Goal: Check status: Check status

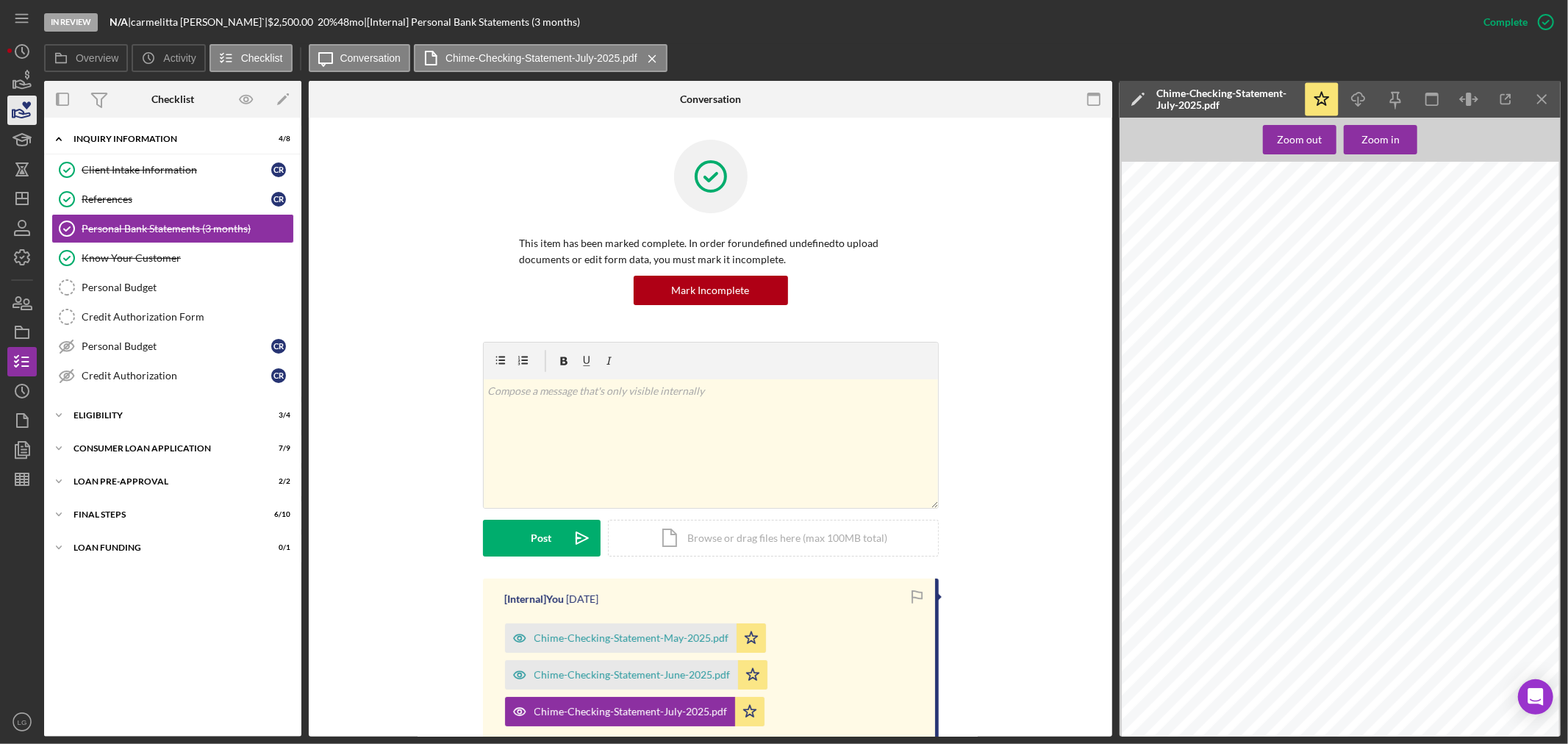
scroll to position [244, 0]
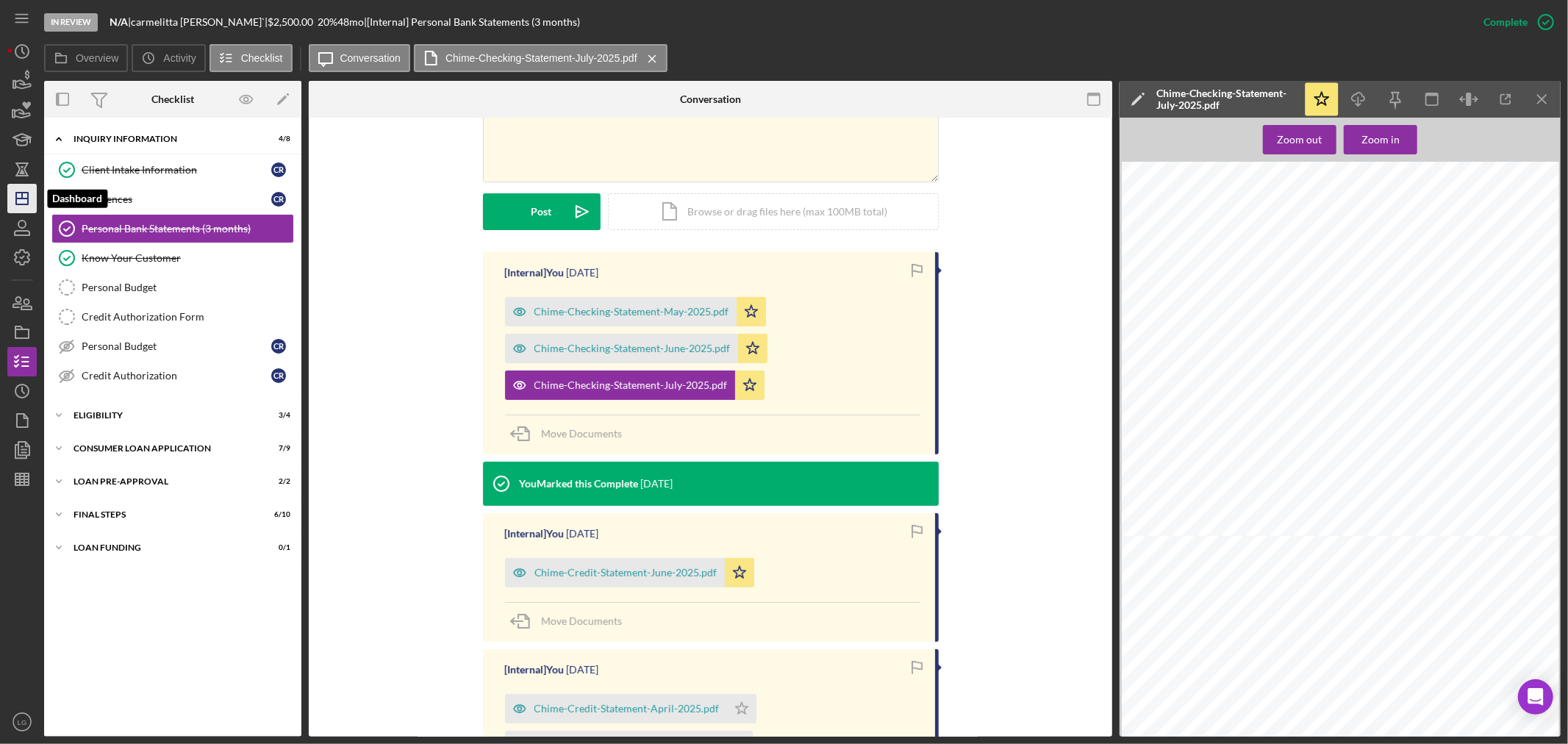
click at [23, 202] on icon "Icon/Dashboard" at bounding box center [22, 198] width 37 height 37
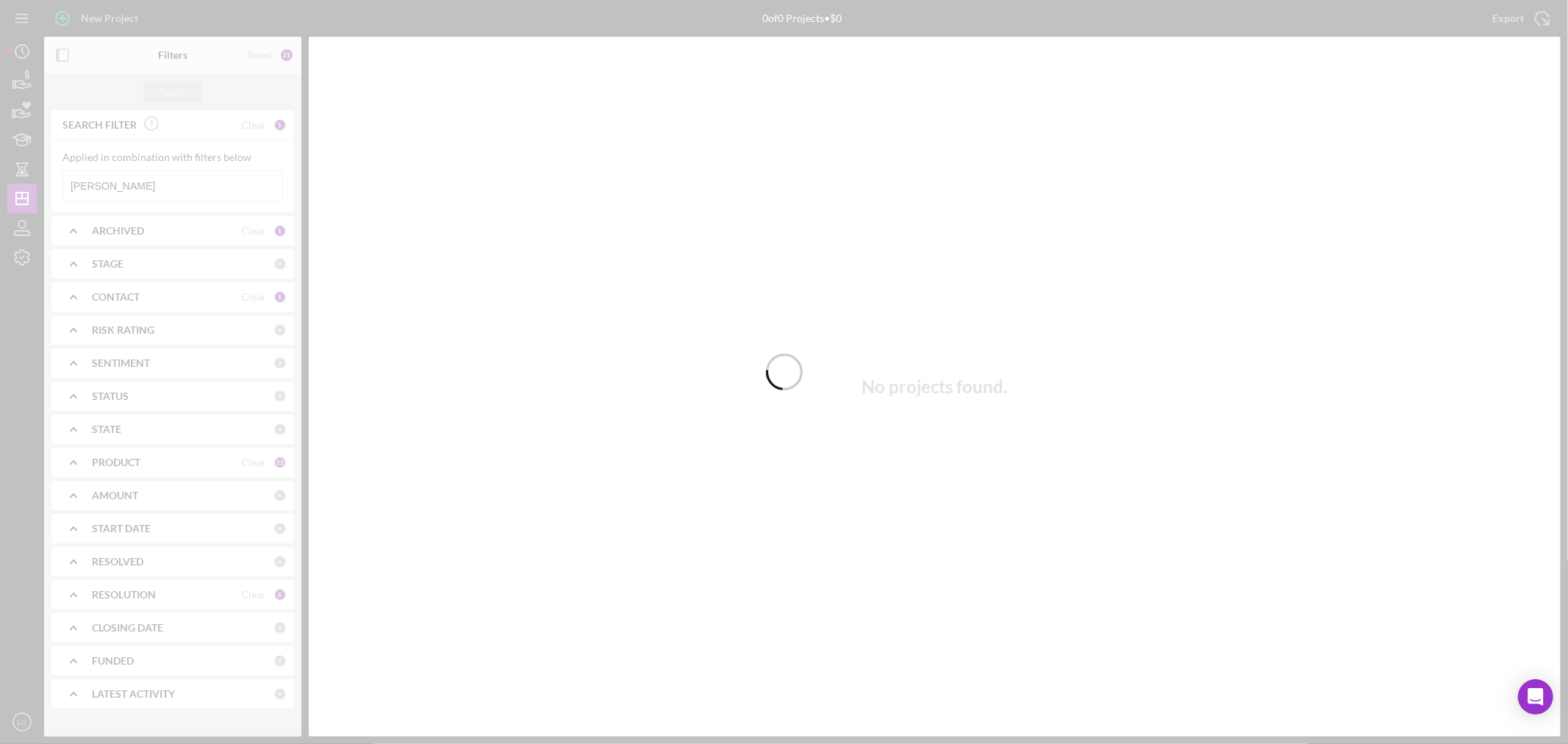
click at [134, 186] on div at bounding box center [784, 372] width 1568 height 744
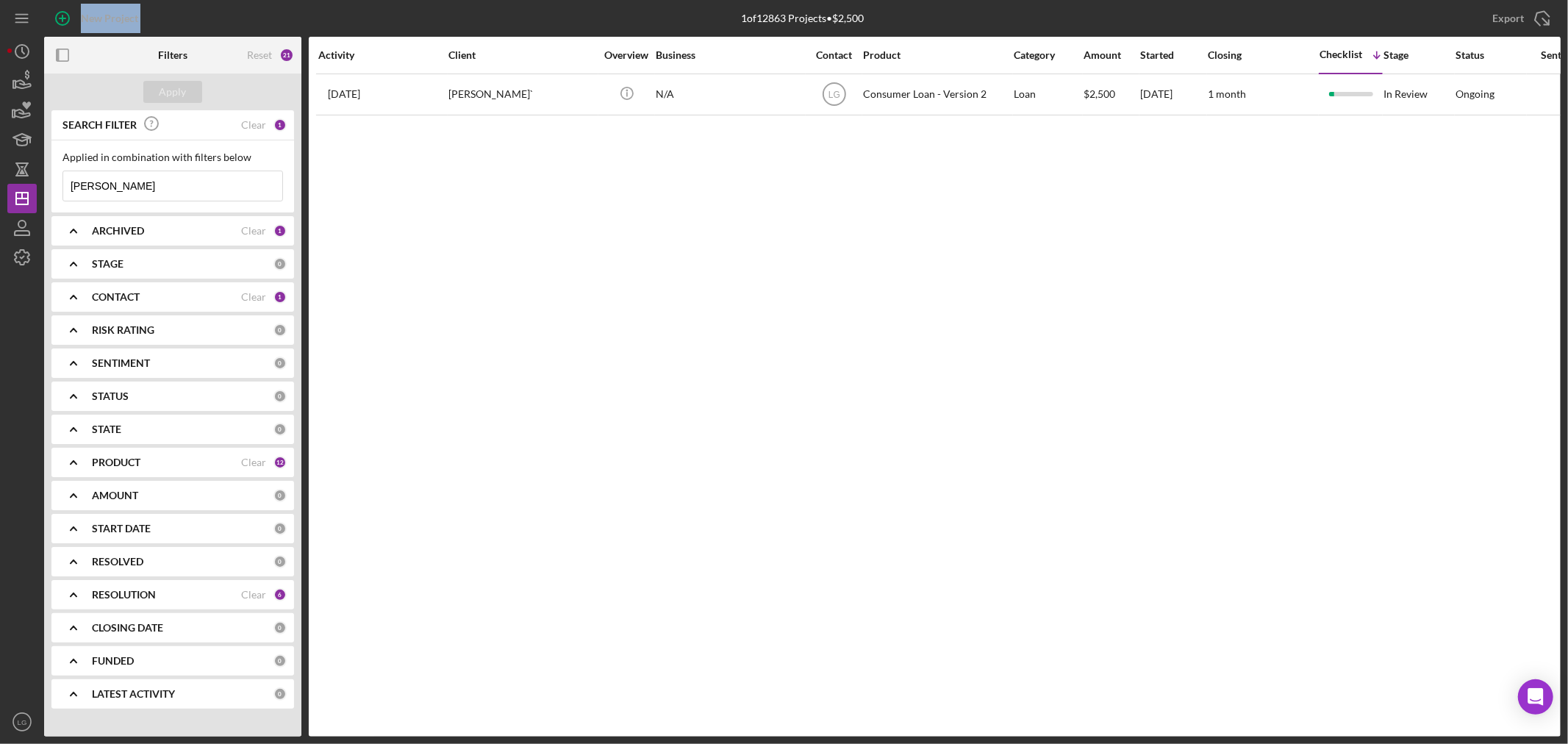
click at [134, 185] on input "[PERSON_NAME]" at bounding box center [173, 186] width 219 height 29
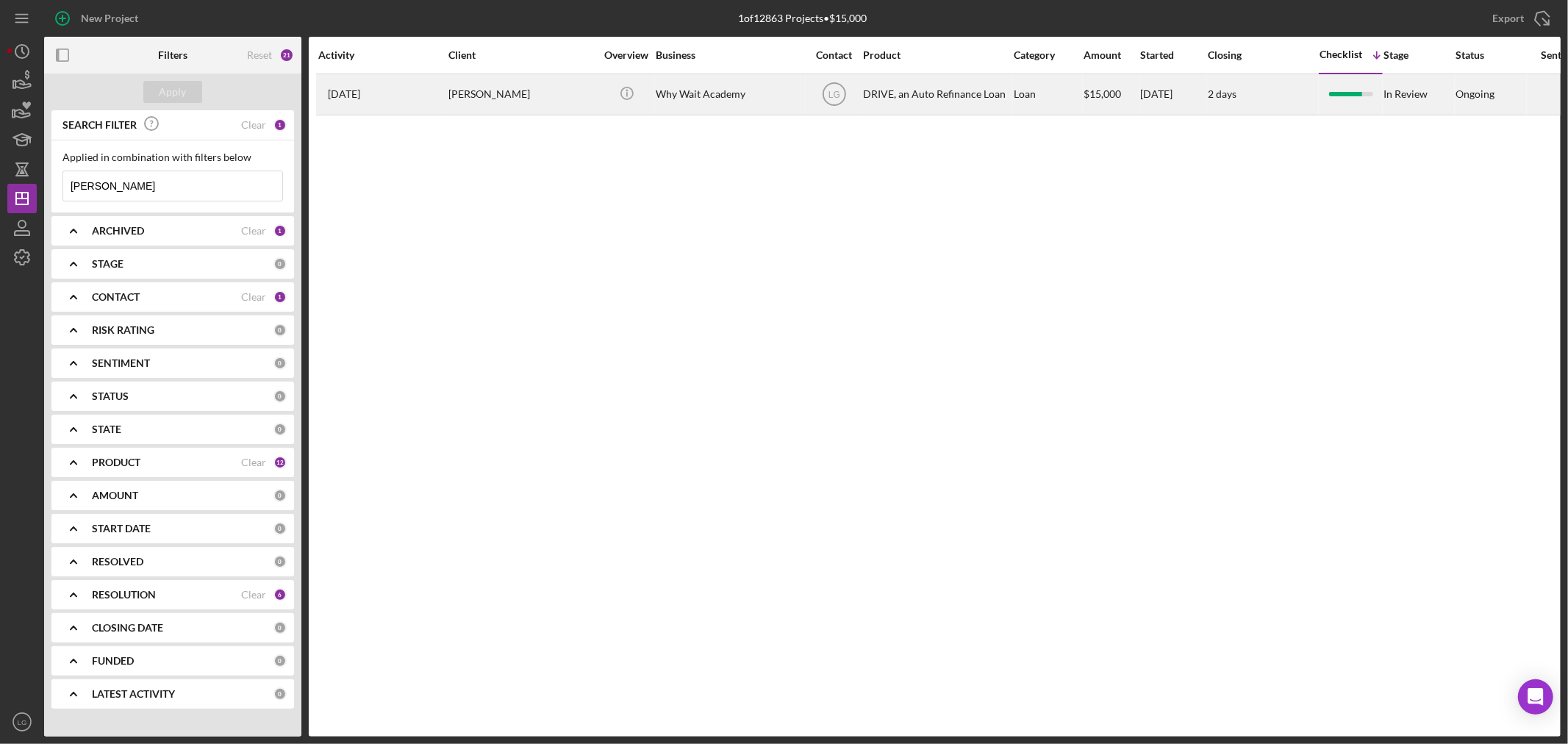
type input "[PERSON_NAME]"
click at [660, 97] on div "Why Wait Academy" at bounding box center [728, 94] width 147 height 39
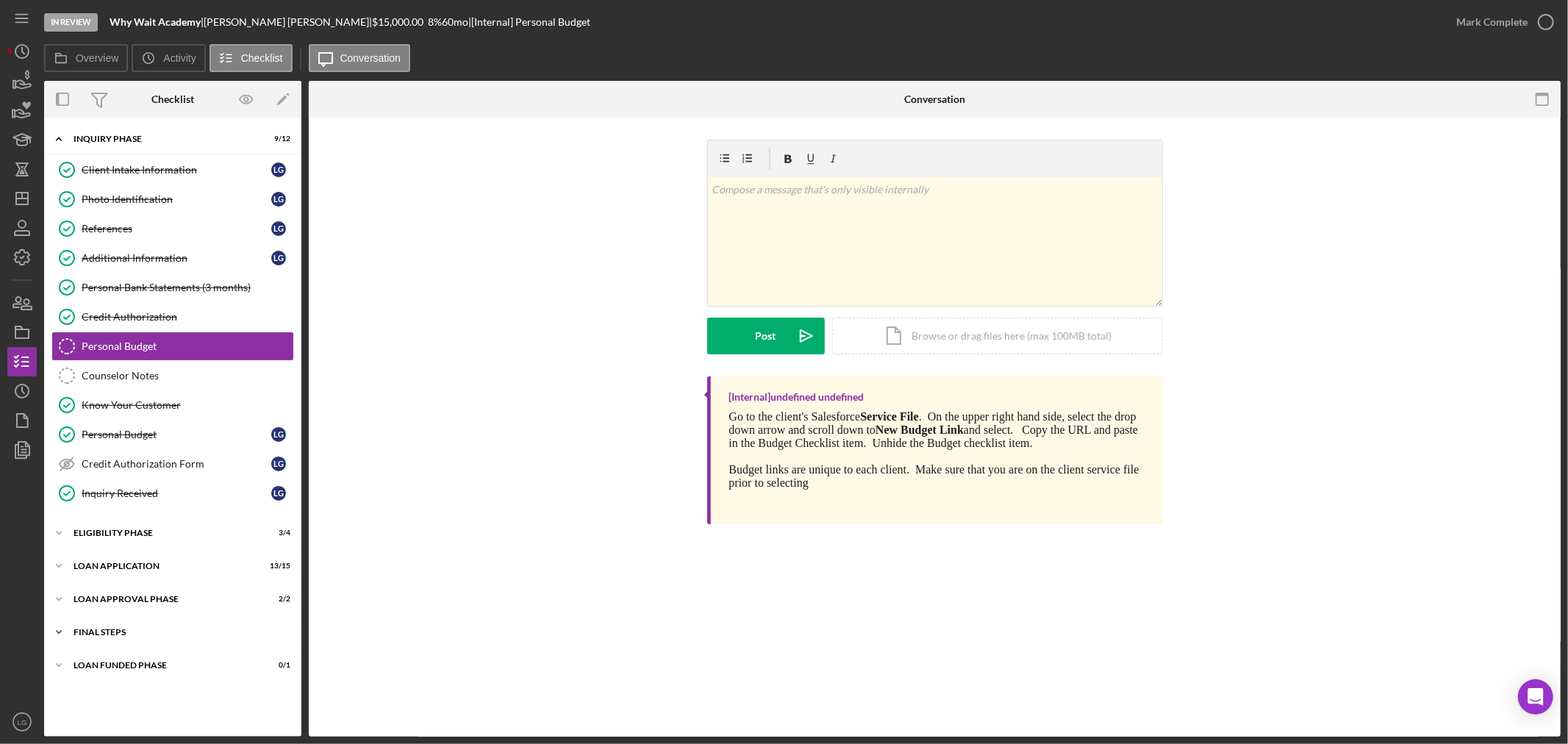
click at [218, 636] on div "FINAL STEPS" at bounding box center [179, 632] width 209 height 9
click at [152, 562] on div "Icon/Expander Loan Application 13 / 15" at bounding box center [172, 566] width 257 height 29
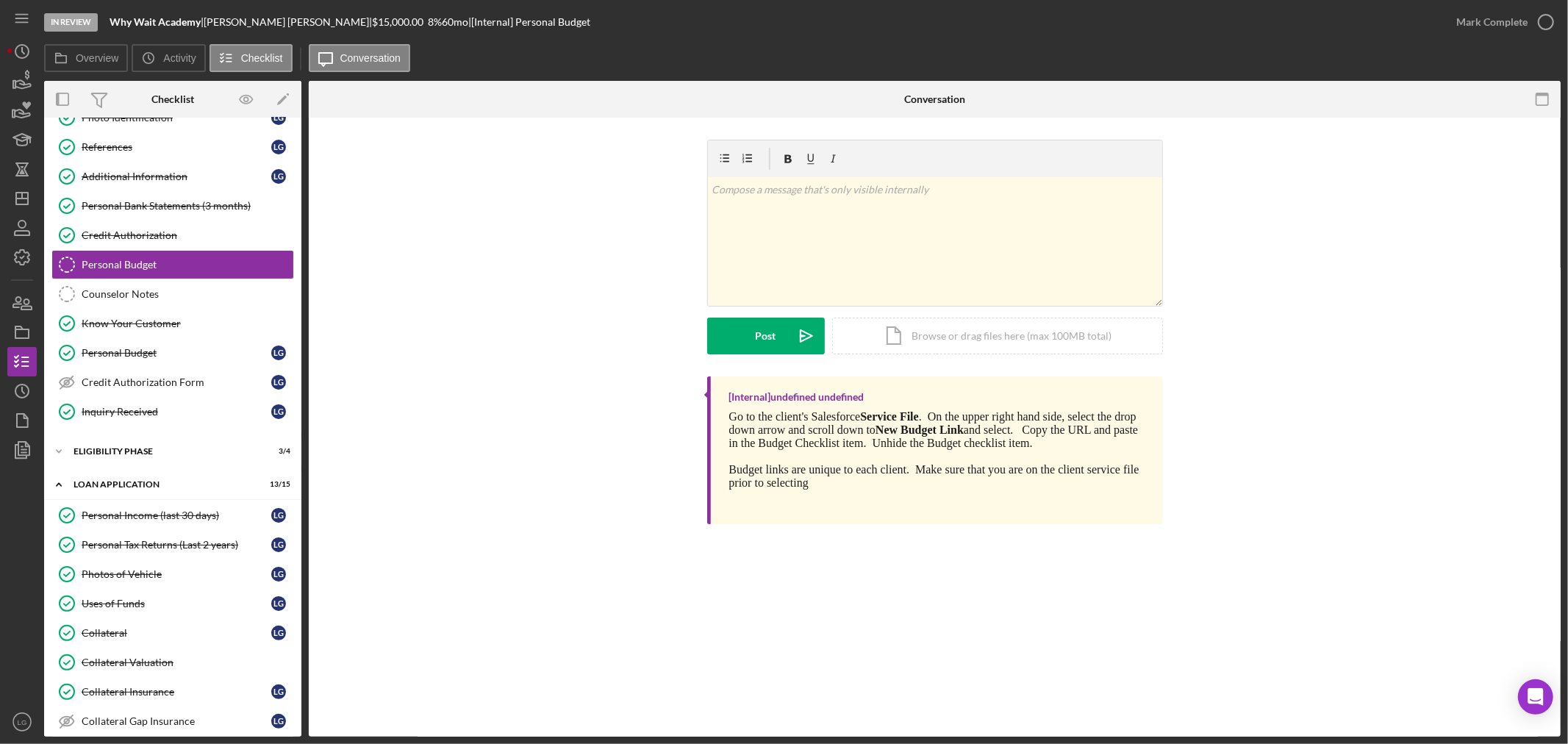
scroll to position [490, 0]
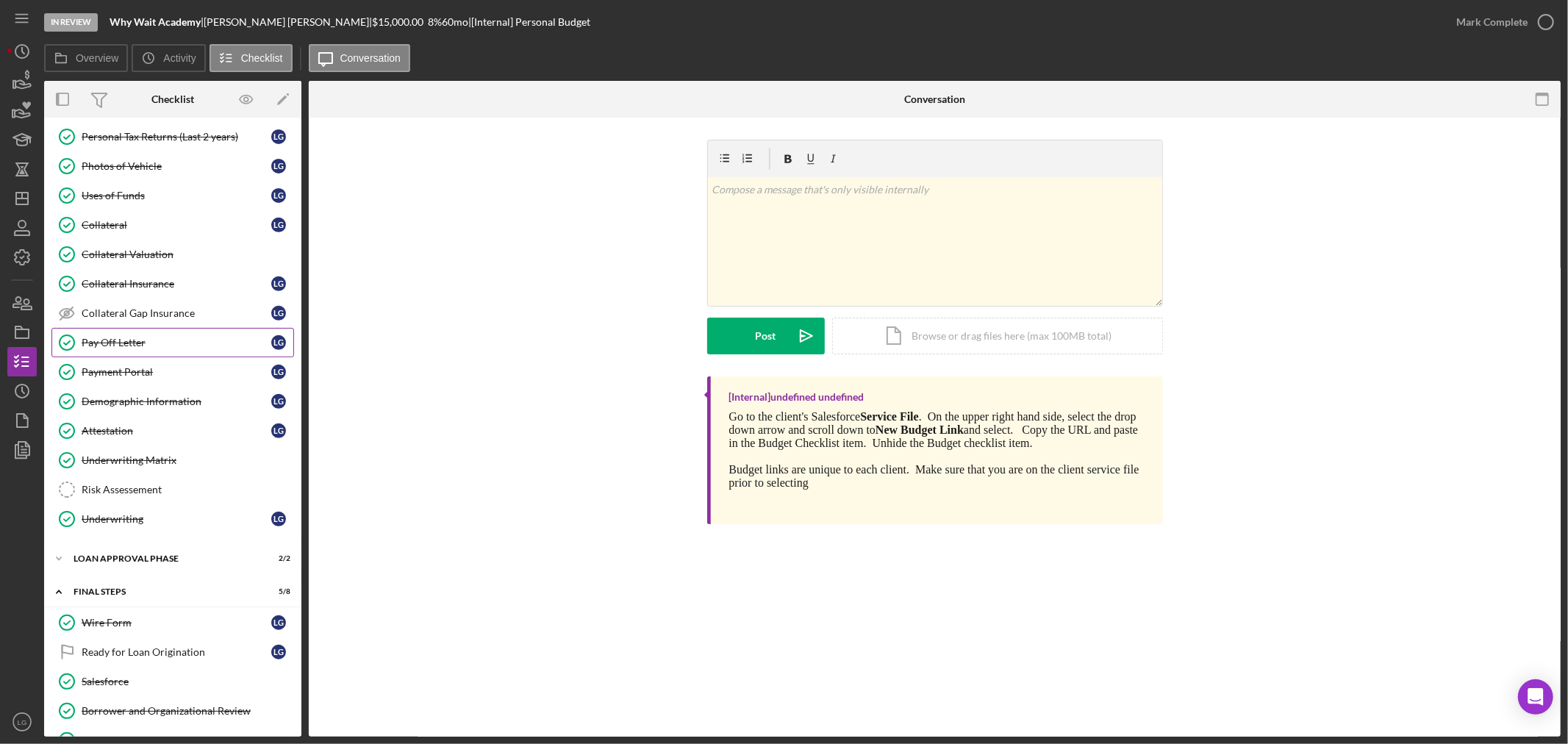
click at [115, 344] on div "Pay Off Letter" at bounding box center [176, 343] width 190 height 11
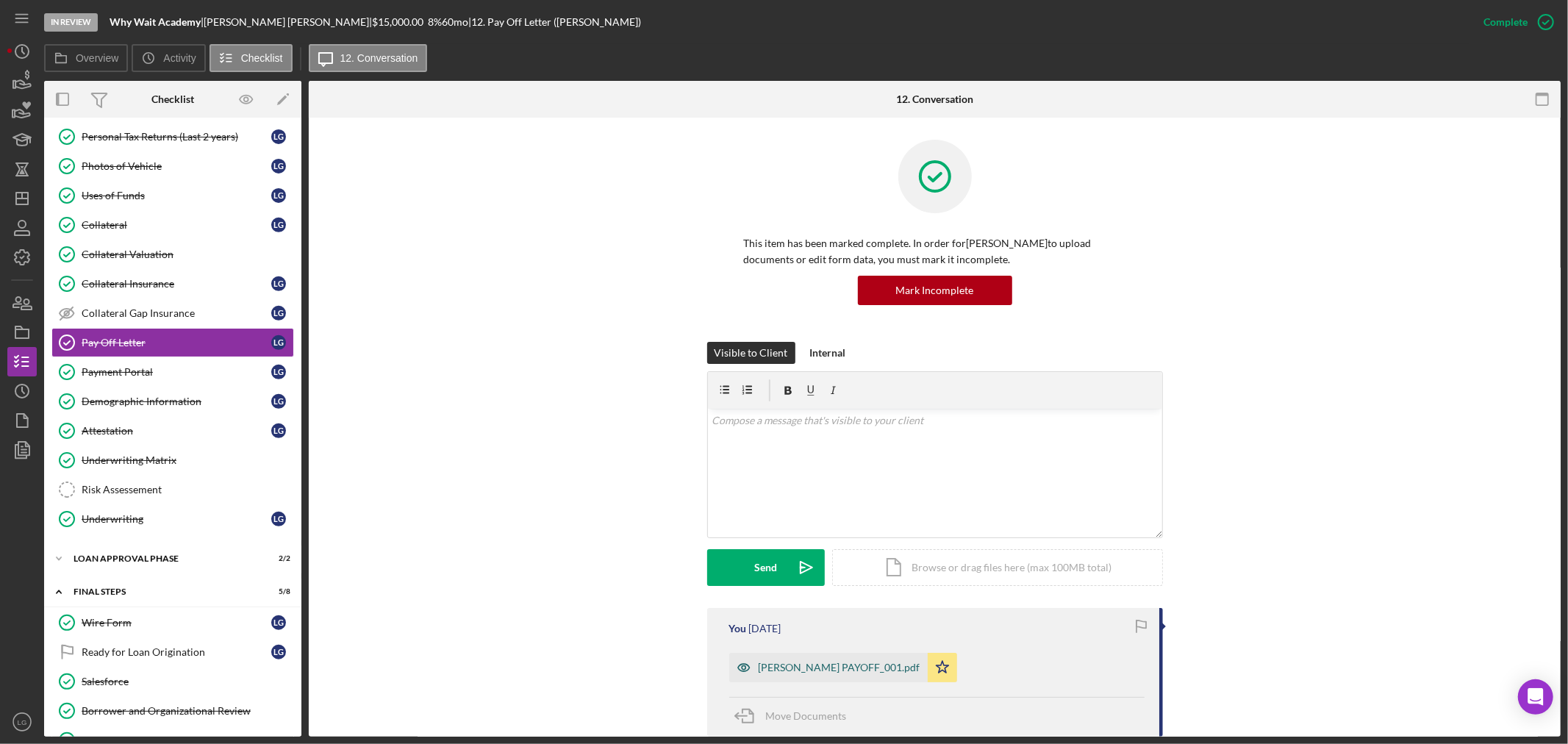
click at [768, 664] on div "[PERSON_NAME] PAYOFF_001.pdf" at bounding box center [839, 668] width 162 height 11
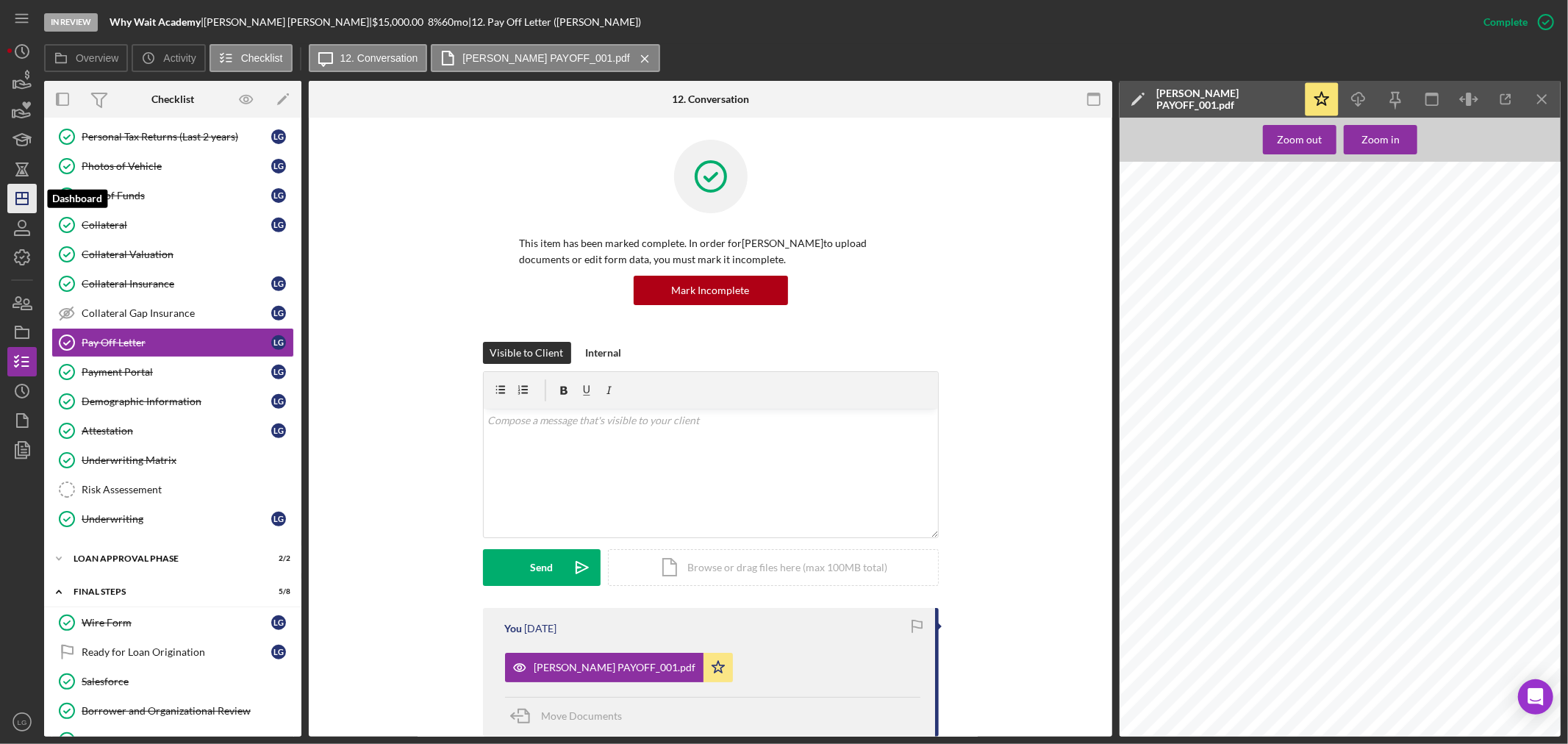
click at [10, 202] on icon "Icon/Dashboard" at bounding box center [22, 198] width 37 height 37
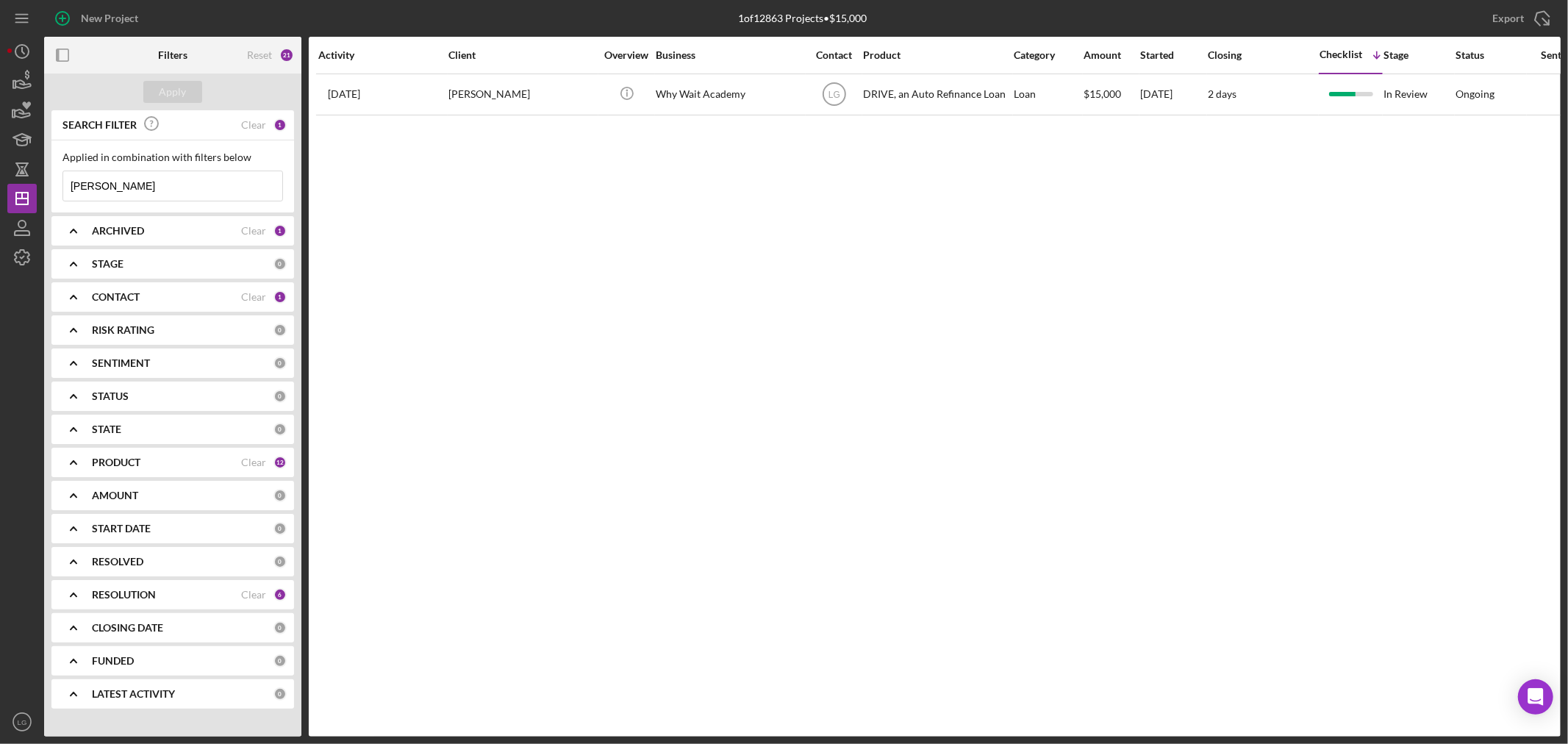
click at [127, 188] on input "[PERSON_NAME]" at bounding box center [173, 186] width 219 height 29
click at [144, 187] on input "[PERSON_NAME]" at bounding box center [173, 186] width 219 height 29
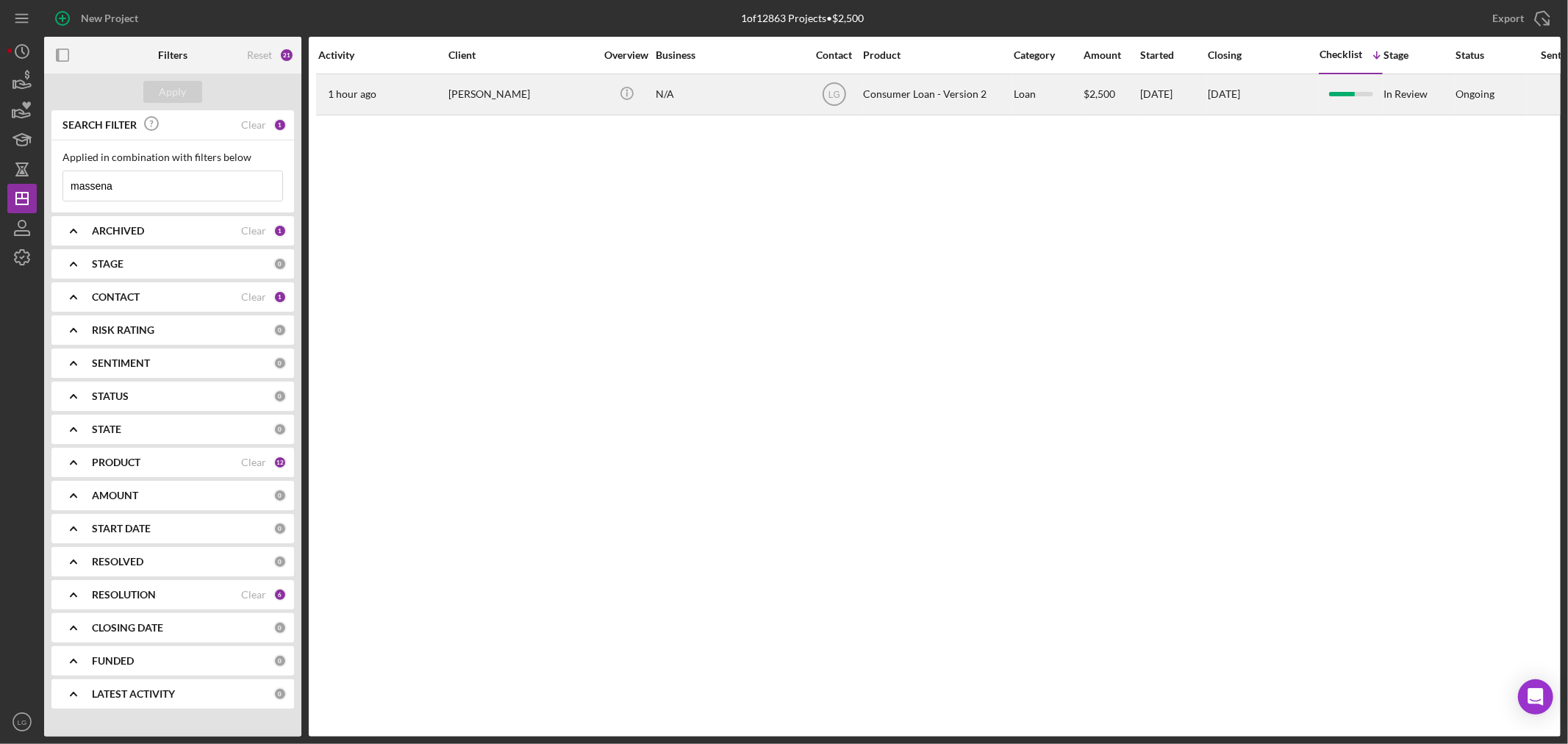
type input "massena"
click at [438, 93] on div "1 hour ago [PERSON_NAME]" at bounding box center [382, 94] width 128 height 39
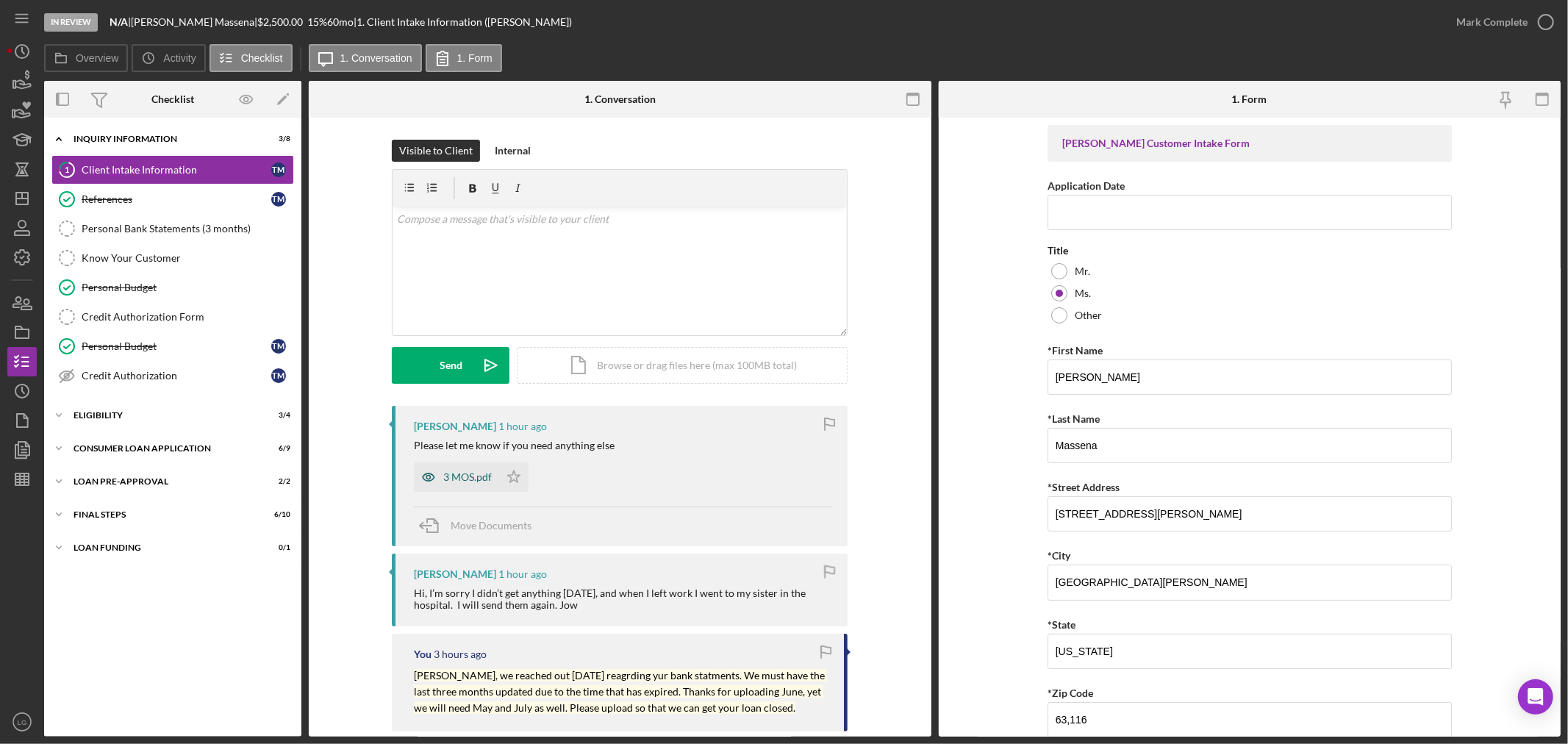
click at [487, 487] on div "3 MOS.pdf" at bounding box center [456, 477] width 85 height 29
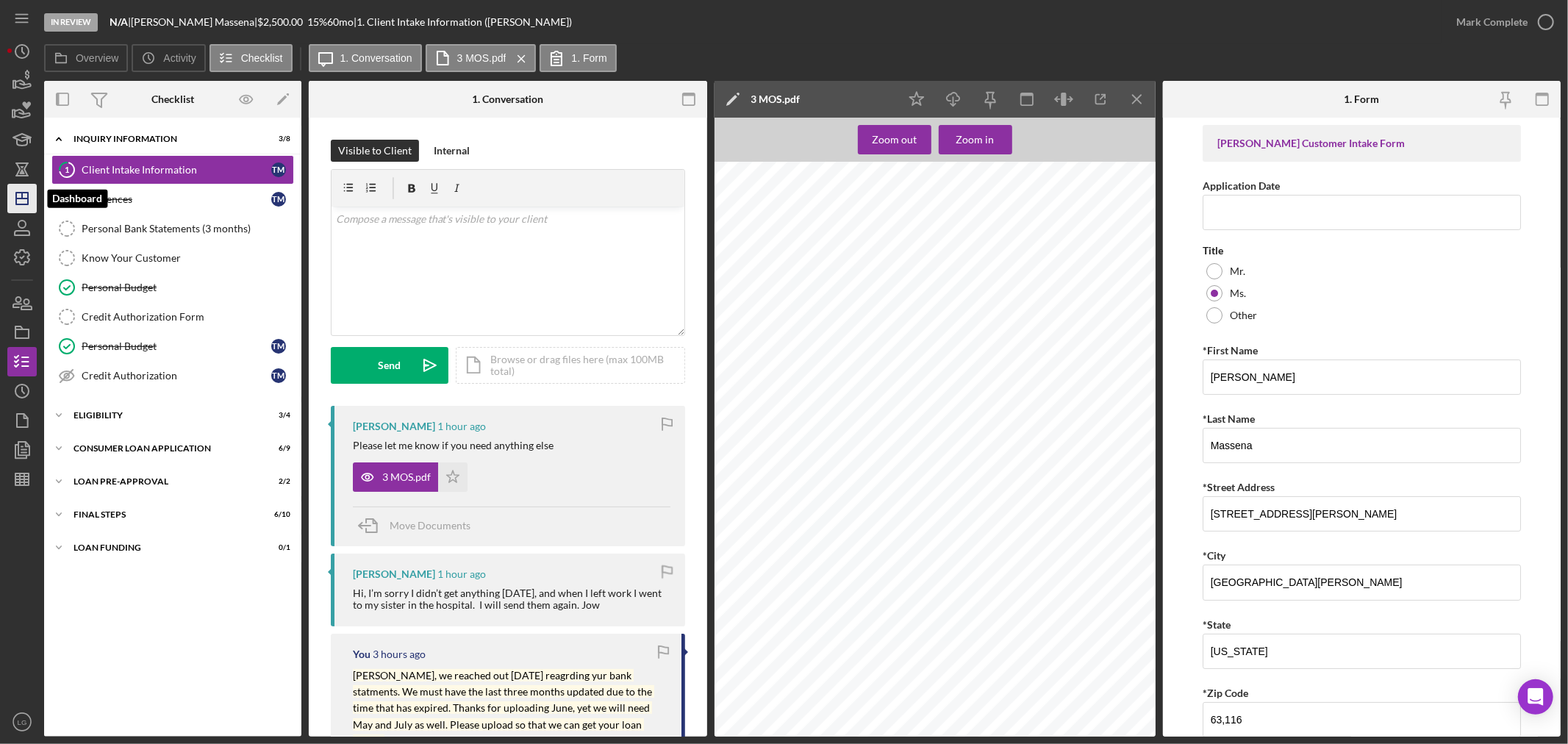
click at [12, 201] on icon "Icon/Dashboard" at bounding box center [22, 198] width 37 height 37
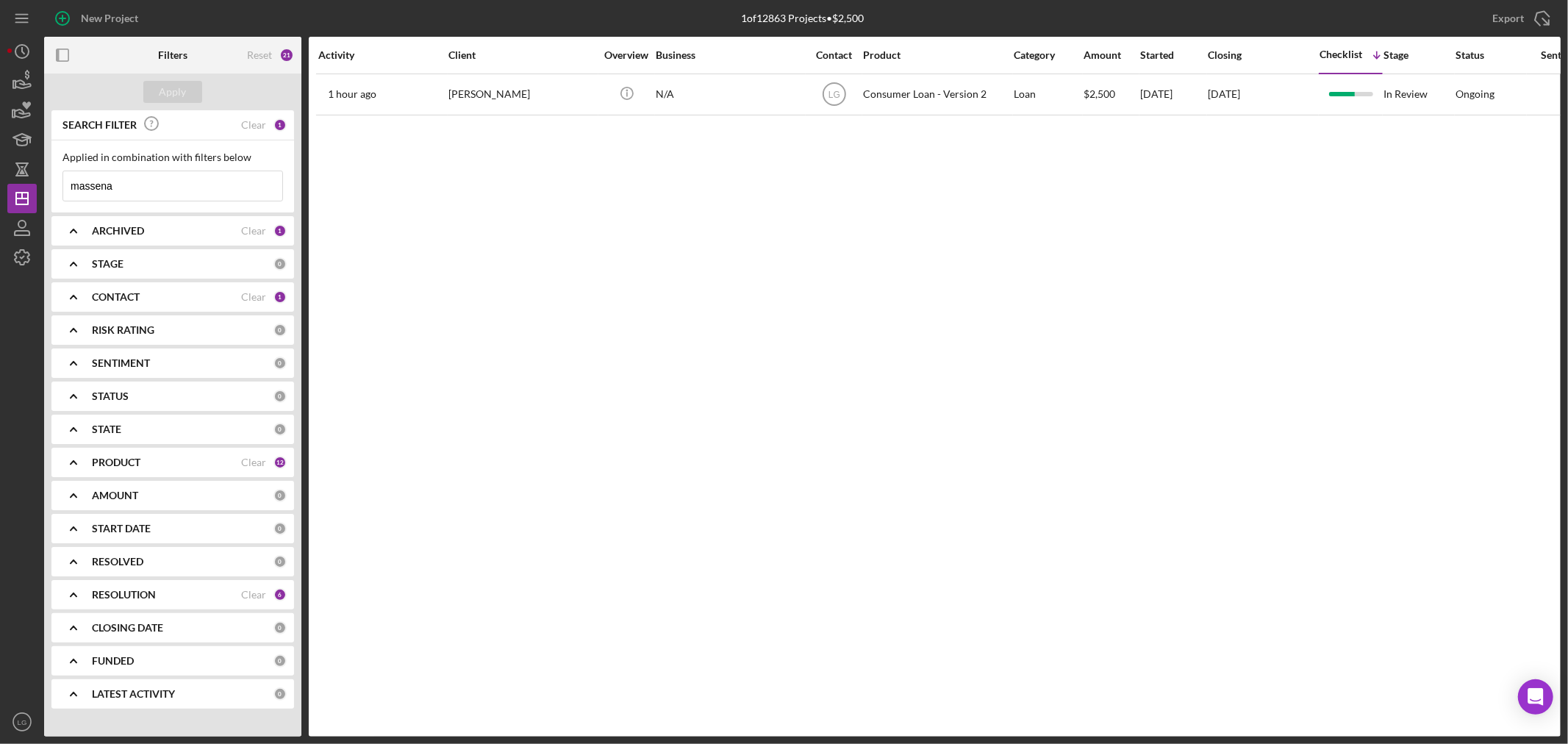
drag, startPoint x: 1038, startPoint y: 306, endPoint x: 1059, endPoint y: 299, distance: 22.1
click at [1039, 305] on div "Activity Client Overview Business Contact Product Category Amount Started Closi…" at bounding box center [935, 387] width 1252 height 700
